Goal: Information Seeking & Learning: Learn about a topic

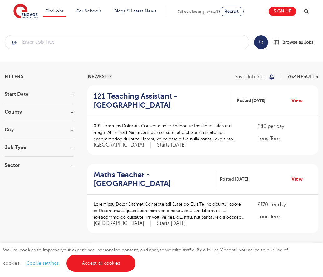
scroll to position [611, 0]
